Goal: Task Accomplishment & Management: Complete application form

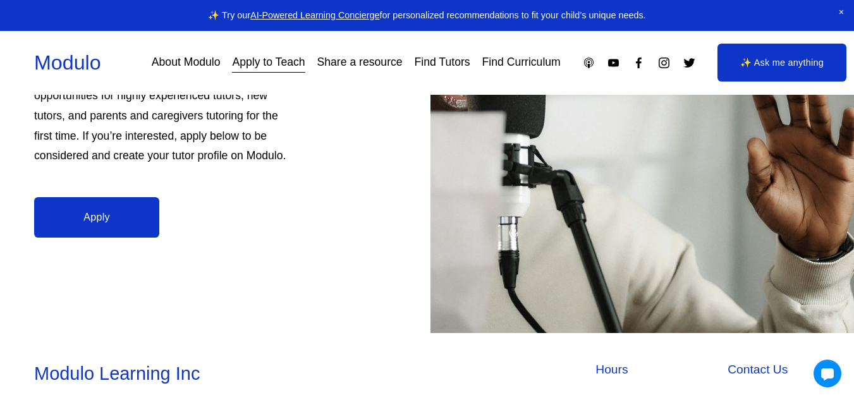
scroll to position [316, 0]
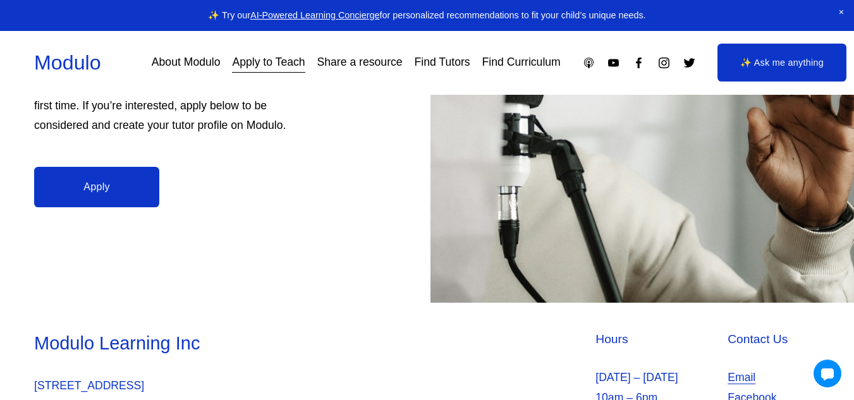
click at [126, 195] on link "Apply" at bounding box center [96, 187] width 125 height 40
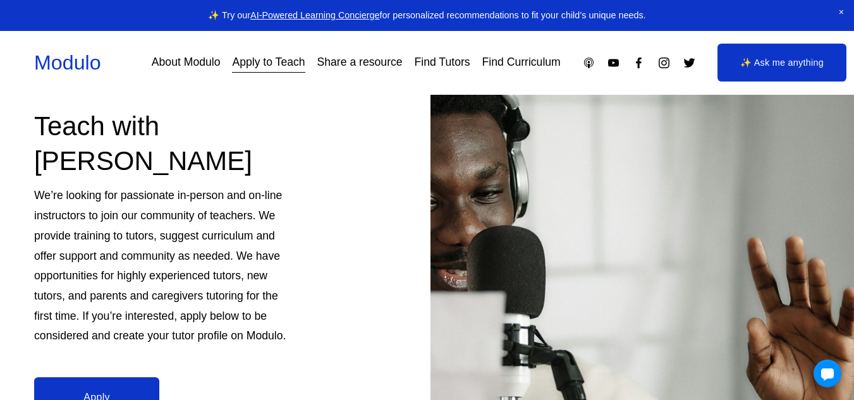
click at [270, 63] on link "Apply to Teach" at bounding box center [268, 63] width 73 height 22
